Goal: Contribute content

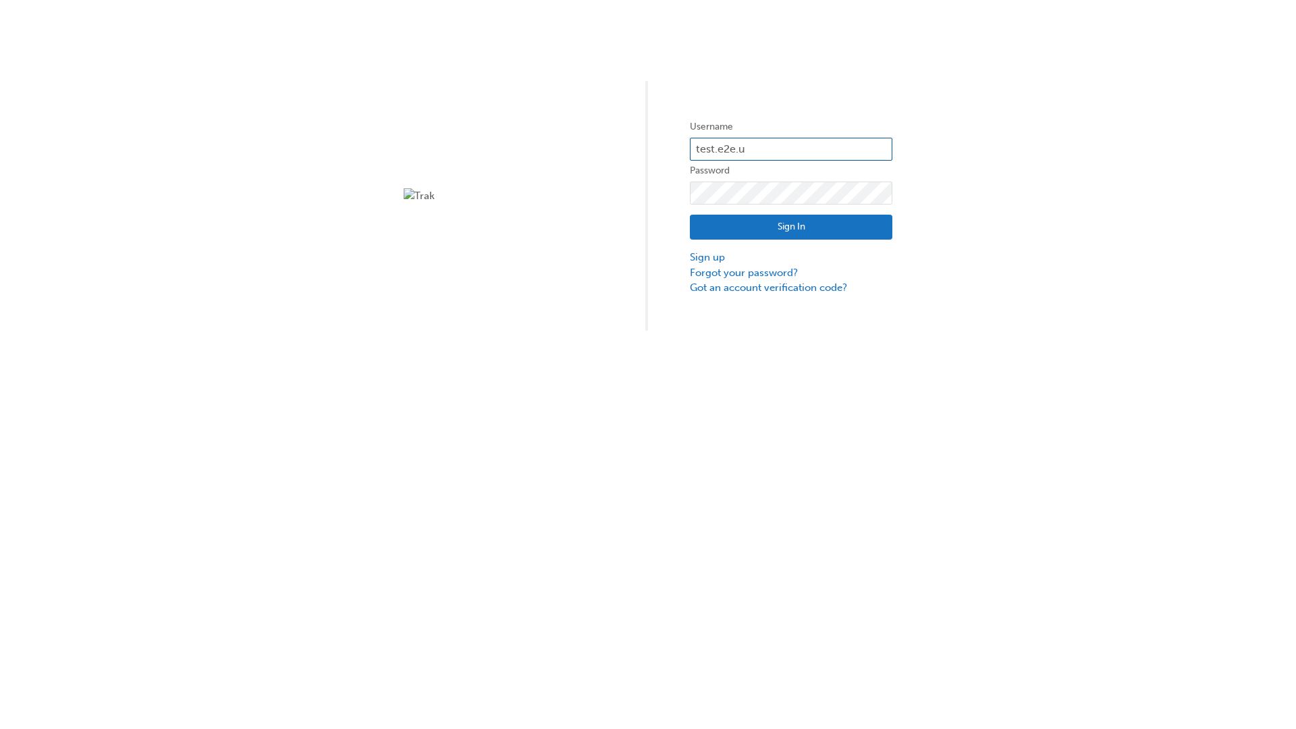
type input "test.e2e.user14"
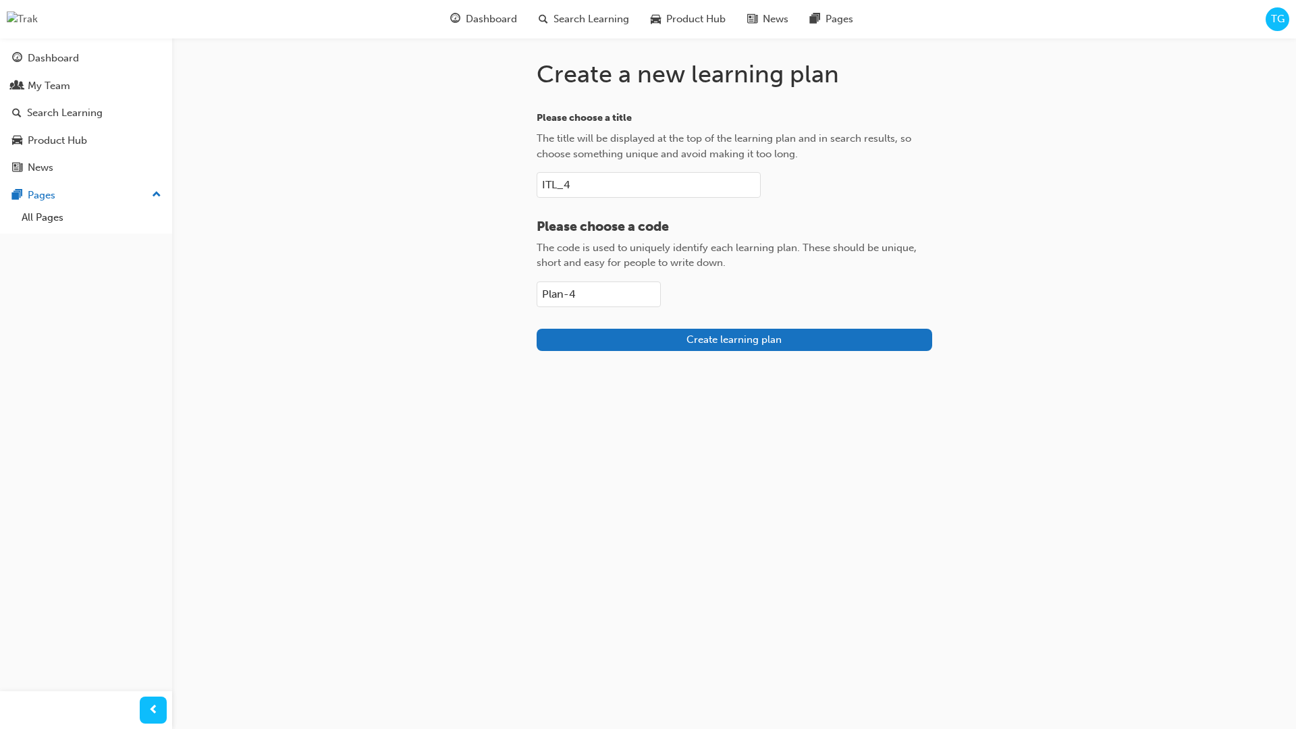
type input "Plan-4"
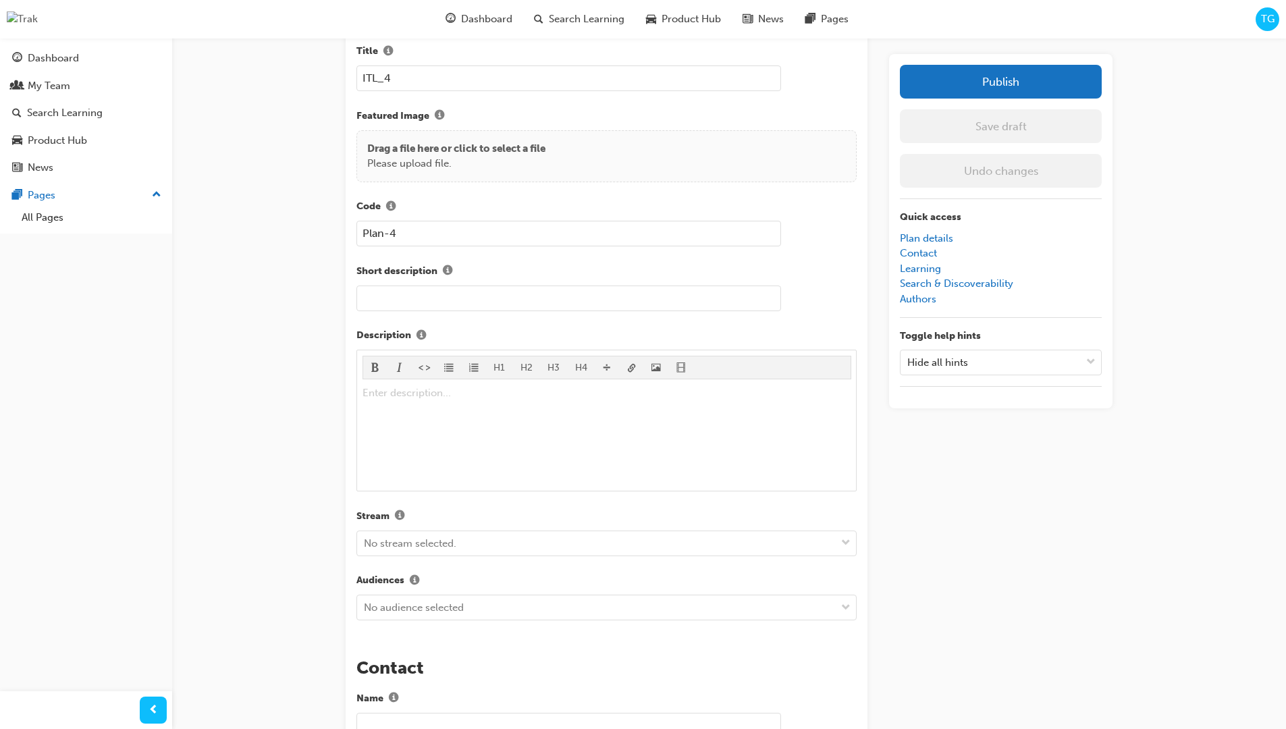
scroll to position [191, 0]
